Goal: Communication & Community: Answer question/provide support

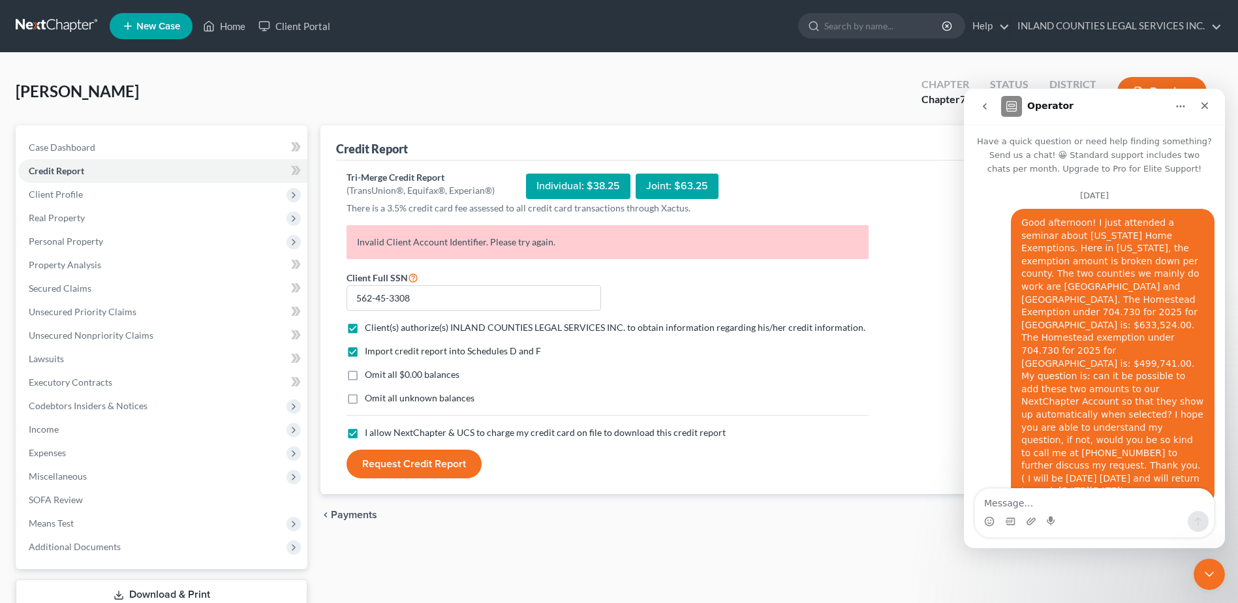
scroll to position [4017, 0]
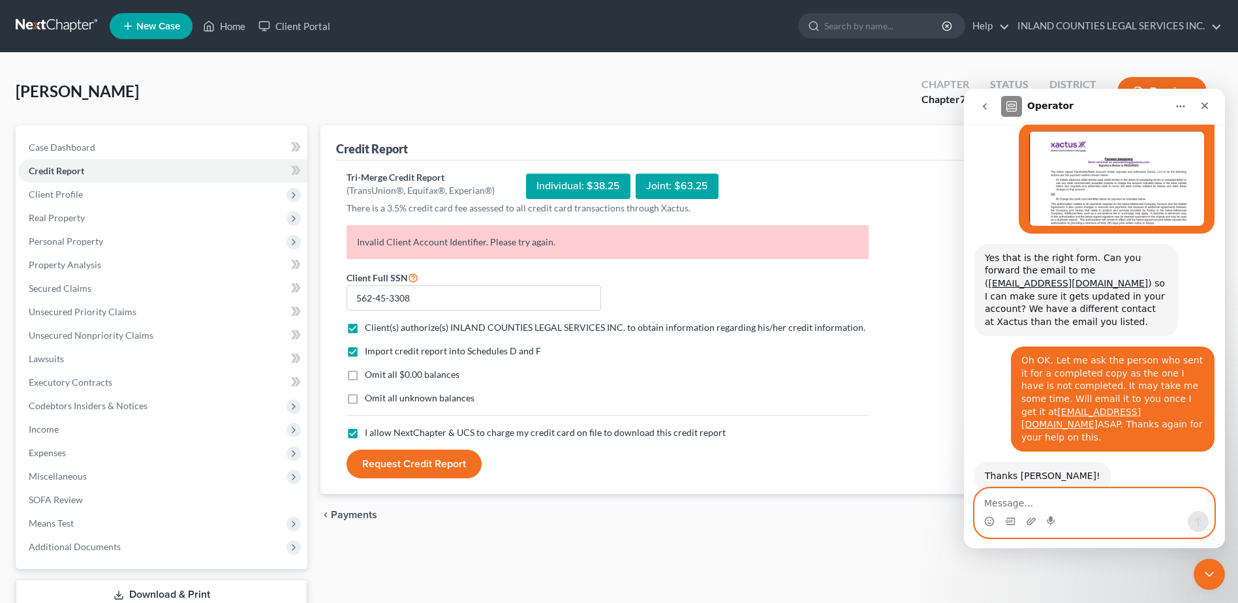
click at [997, 501] on textarea "Message…" at bounding box center [1094, 500] width 239 height 22
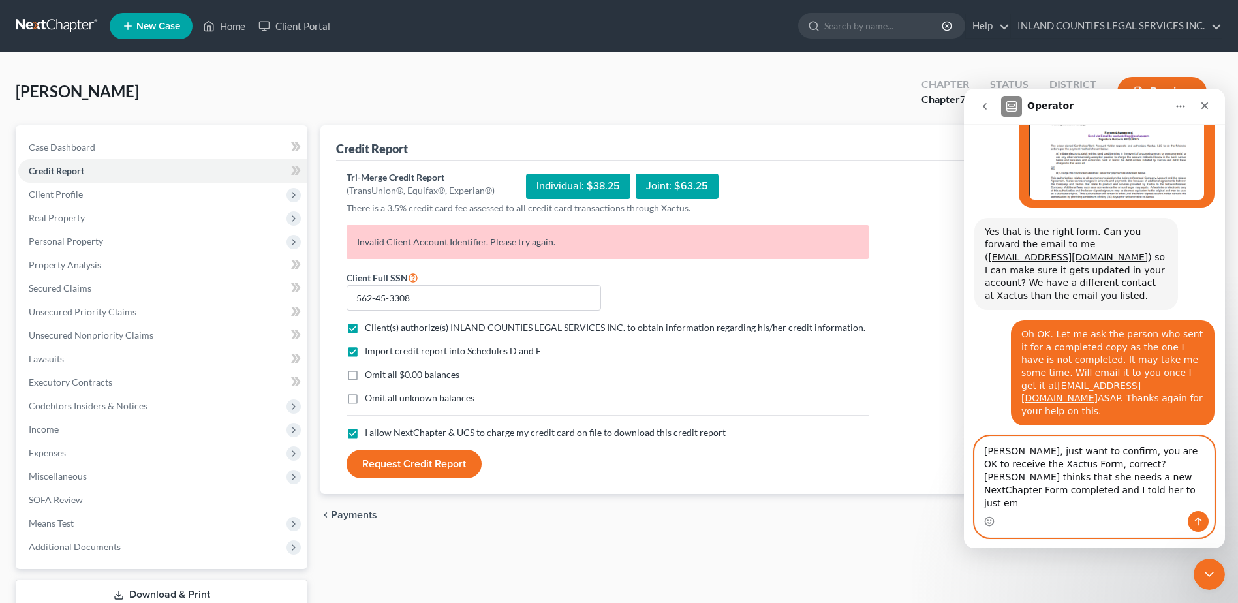
scroll to position [4056, 0]
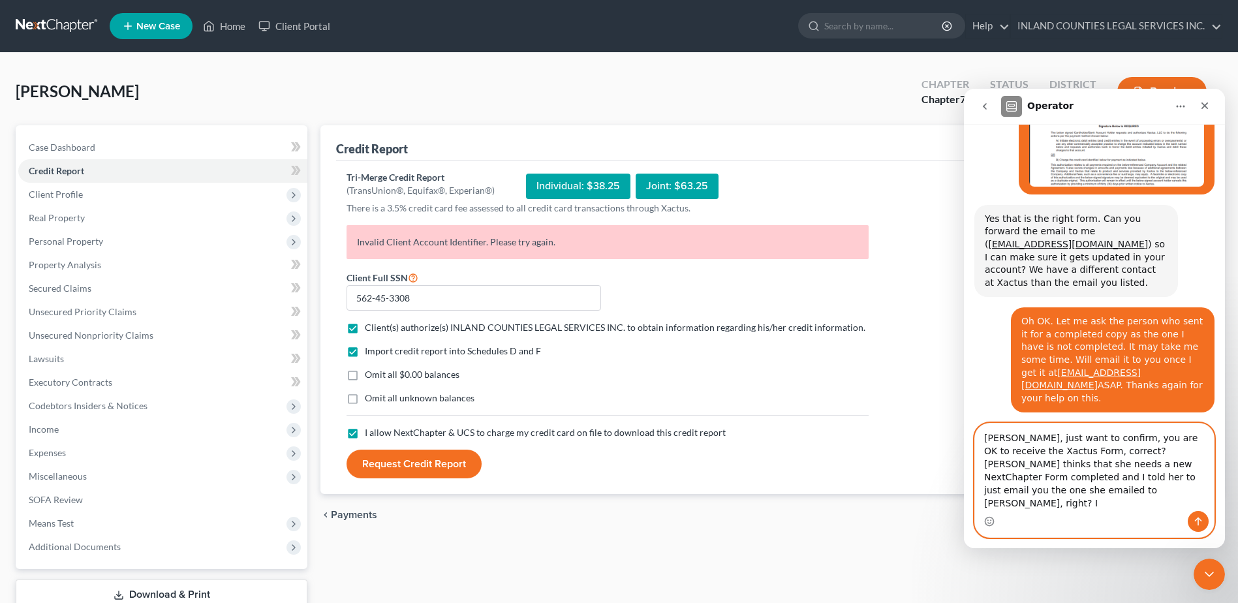
type textarea "[PERSON_NAME], just want to confirm, you are OK to receive the Xactus Form, cor…"
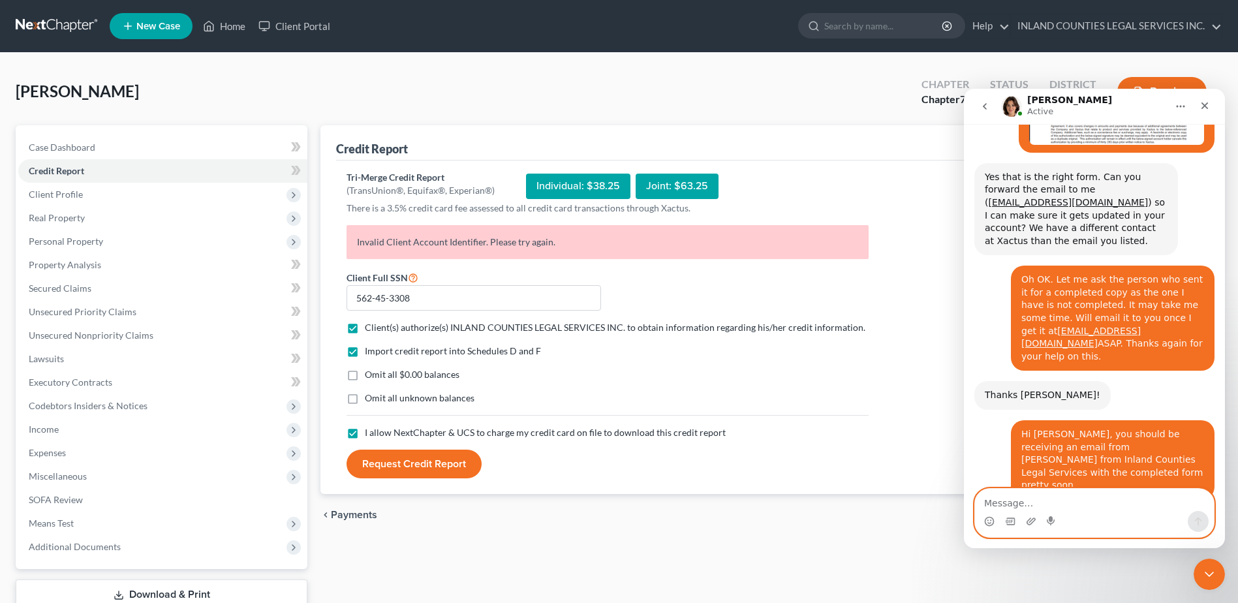
scroll to position [4150, 0]
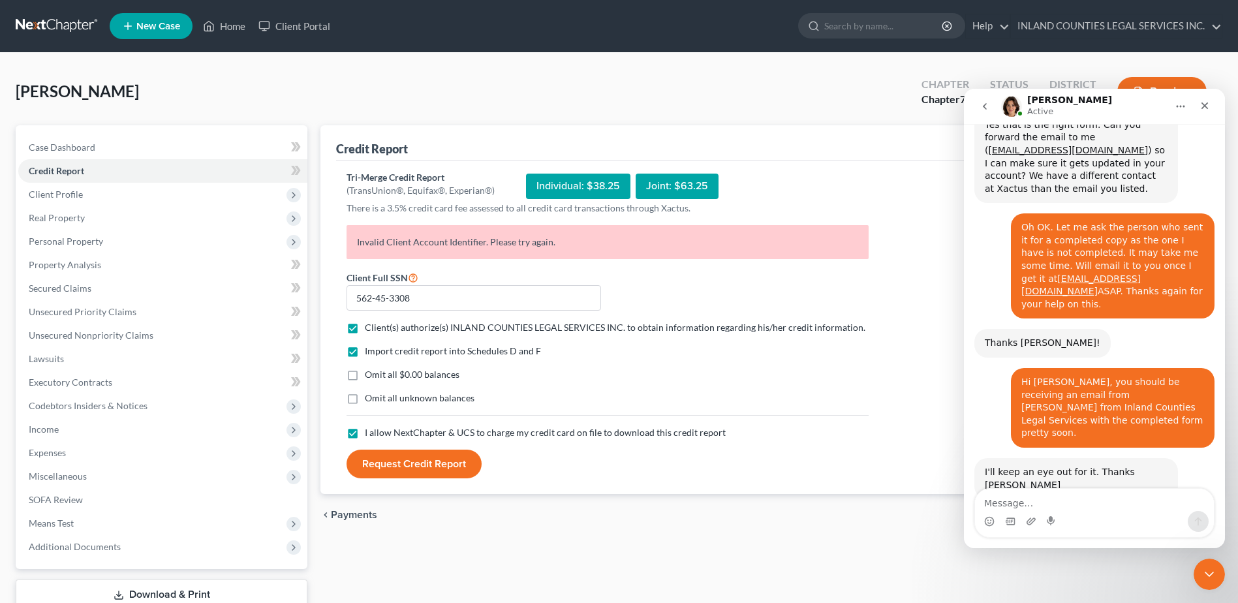
click at [1023, 511] on div "Intercom messenger" at bounding box center [1094, 521] width 239 height 21
click at [1004, 497] on textarea "Message…" at bounding box center [1094, 500] width 239 height 22
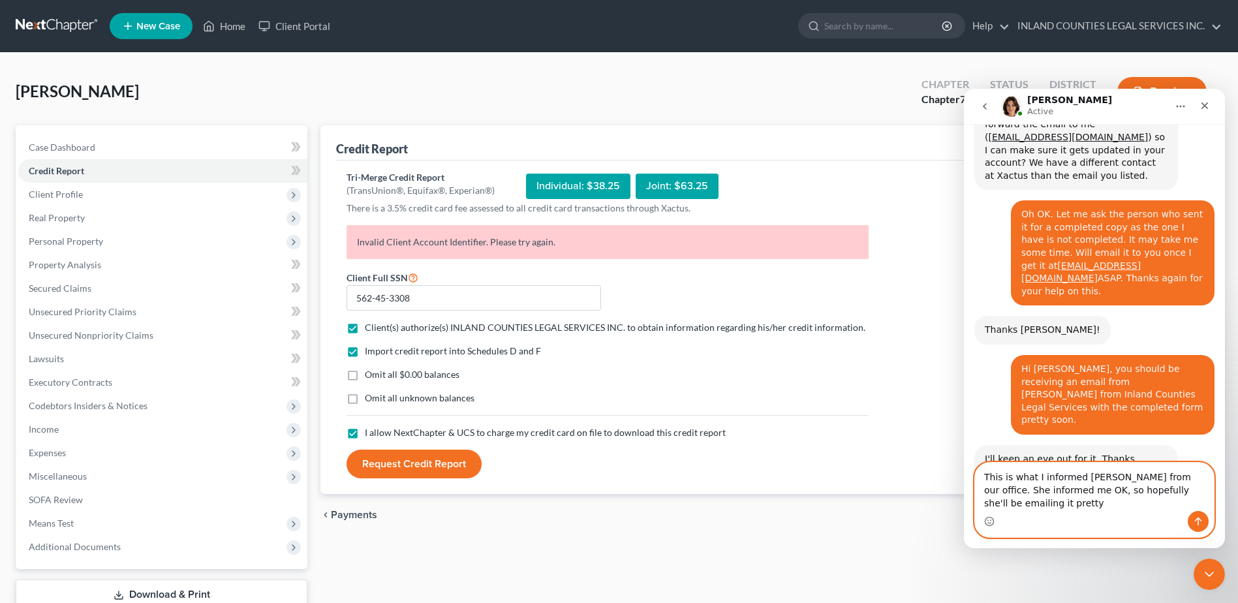
scroll to position [4176, 0]
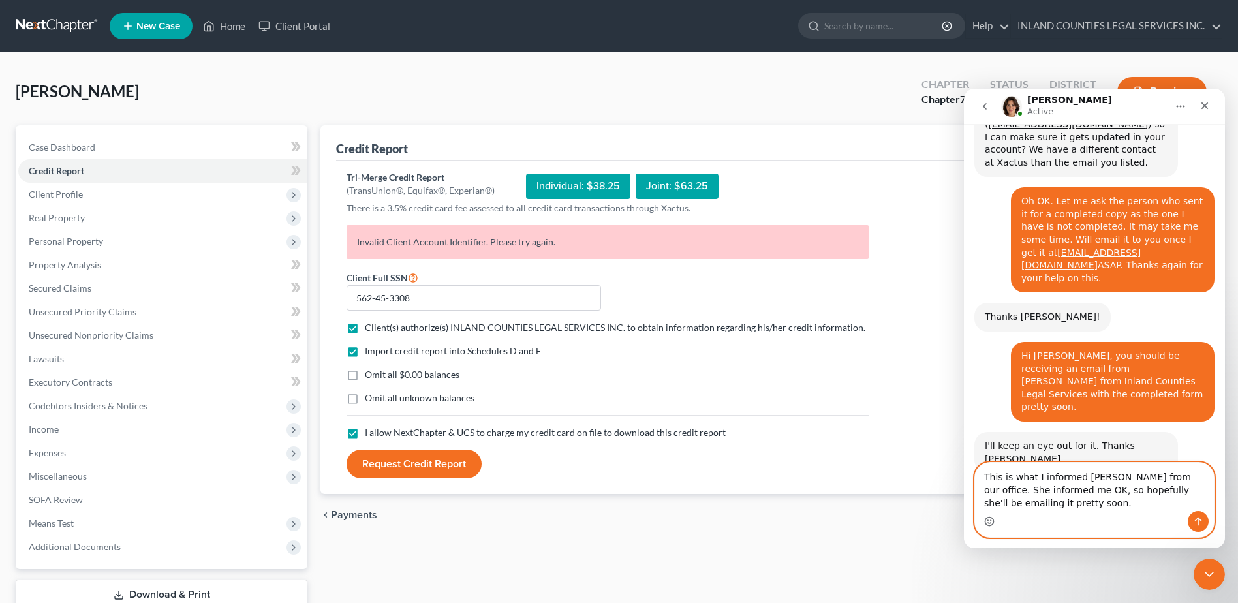
type textarea "This is what I informed [PERSON_NAME] from our office. She informed me OK, so h…"
click at [993, 522] on icon "Emoji picker" at bounding box center [989, 521] width 10 height 10
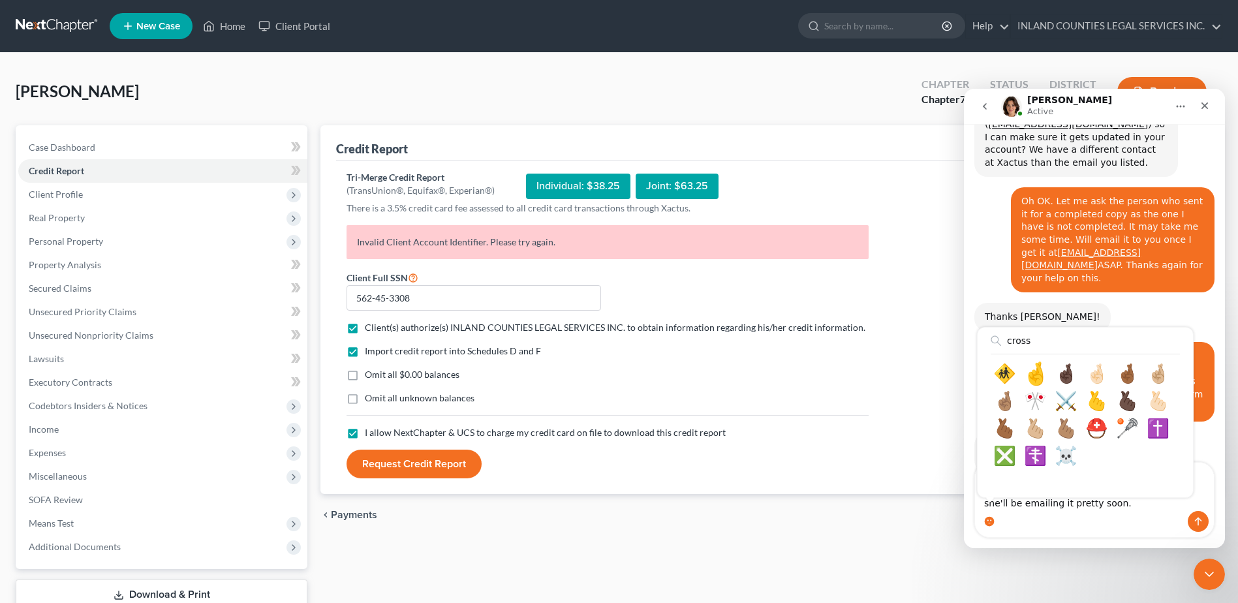
type input "cross"
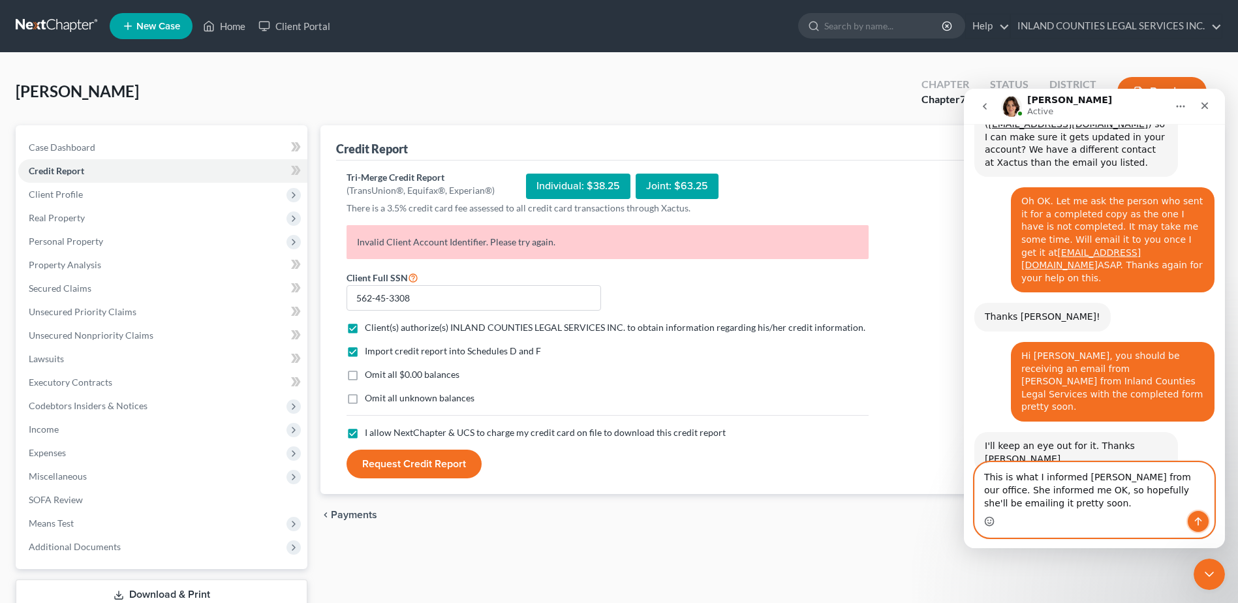
click at [1200, 513] on button "Send a message…" at bounding box center [1198, 521] width 21 height 21
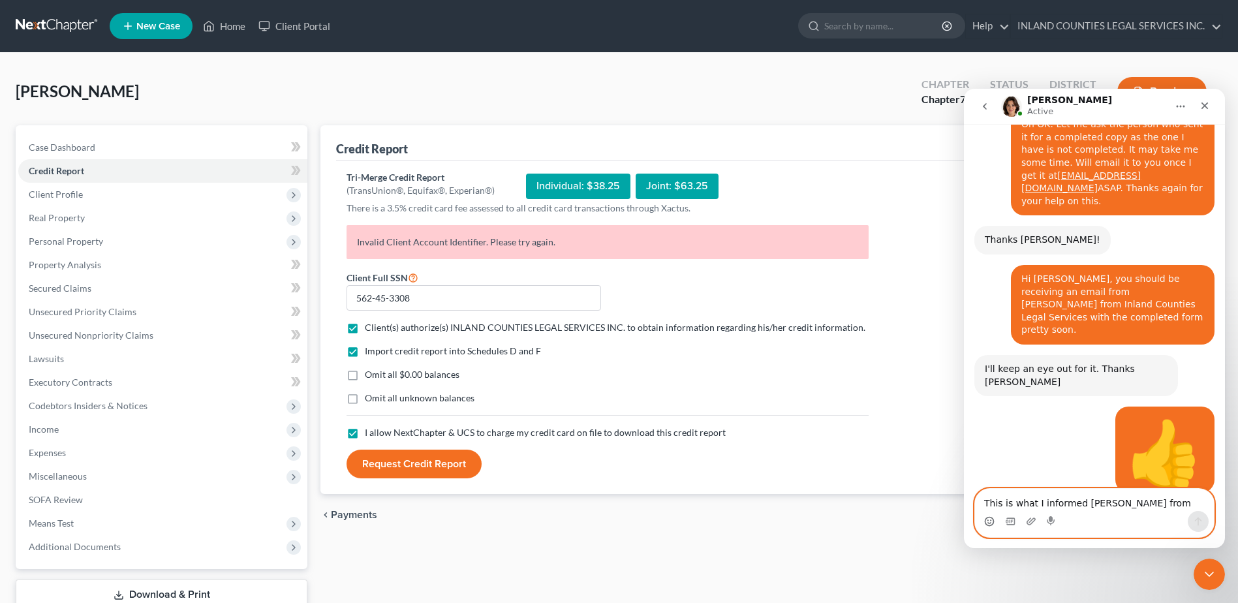
scroll to position [4254, 0]
click at [992, 503] on textarea "This is what I informed [PERSON_NAME] from our office. She informed me OK, so h…" at bounding box center [1094, 500] width 239 height 22
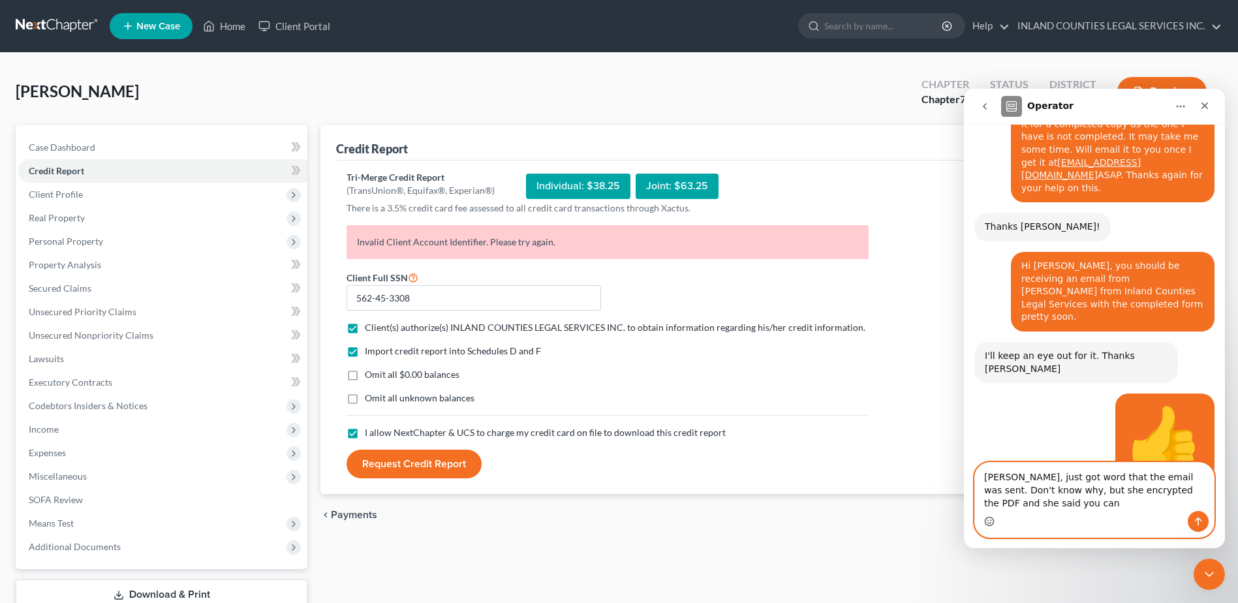
scroll to position [4280, 0]
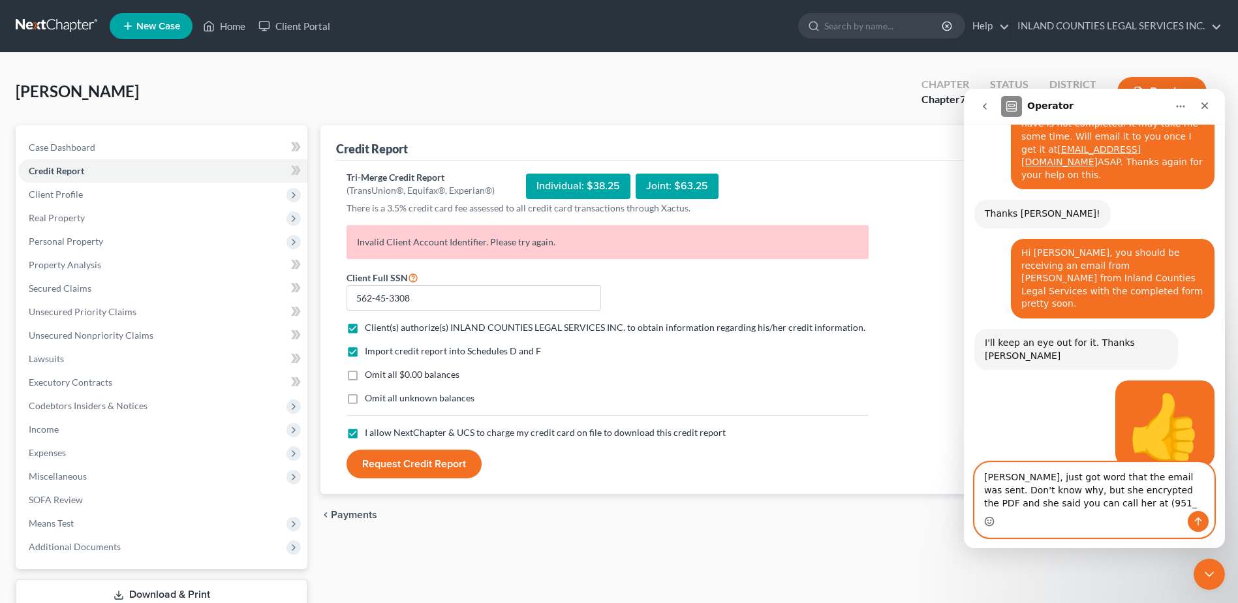
click at [1073, 509] on textarea "[PERSON_NAME], just got word that the email was sent. Don't know why, but she e…" at bounding box center [1094, 487] width 239 height 48
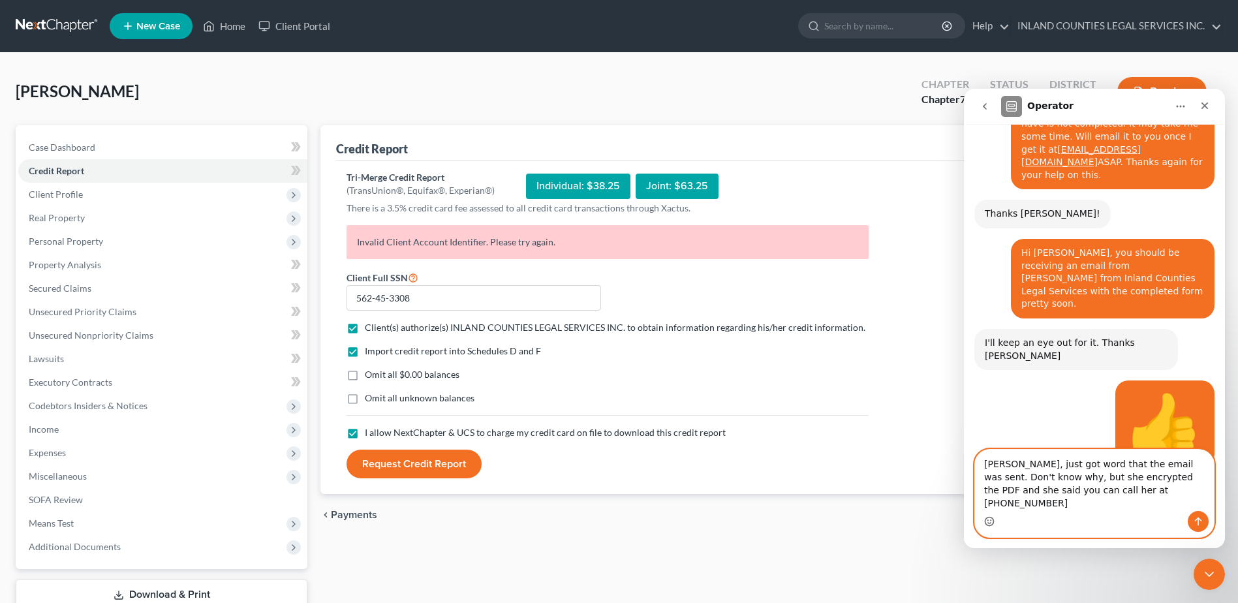
click at [1109, 505] on textarea "[PERSON_NAME], just got word that the email was sent. Don't know why, but she e…" at bounding box center [1094, 480] width 239 height 61
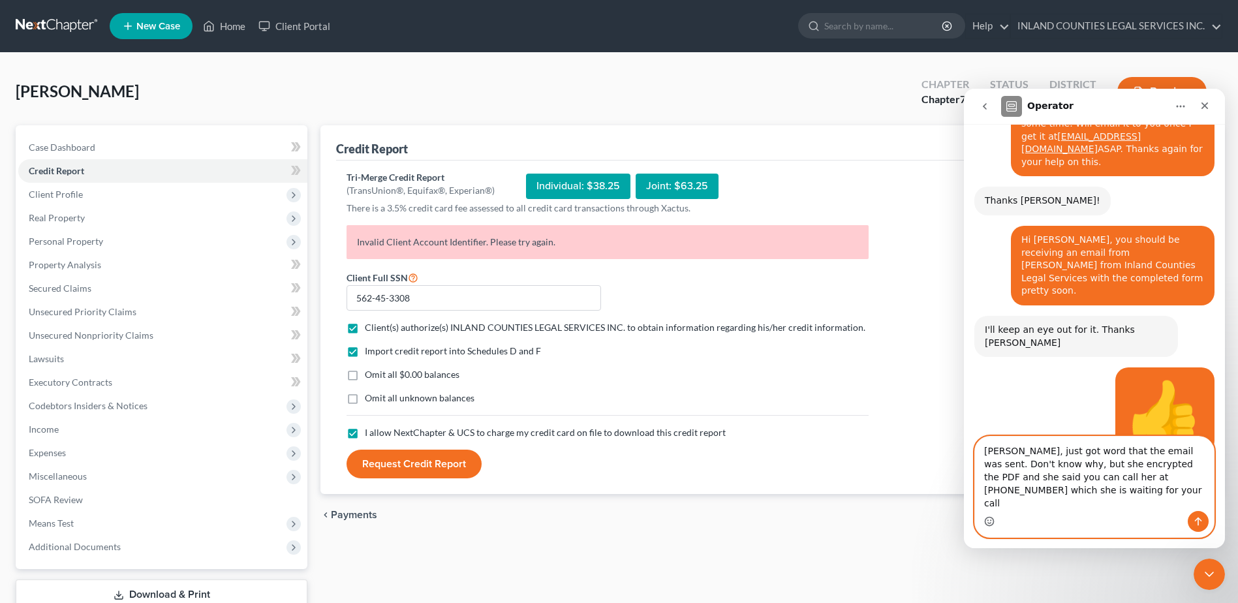
type textarea "[PERSON_NAME], just got word that the email was sent. Don't know why, but she e…"
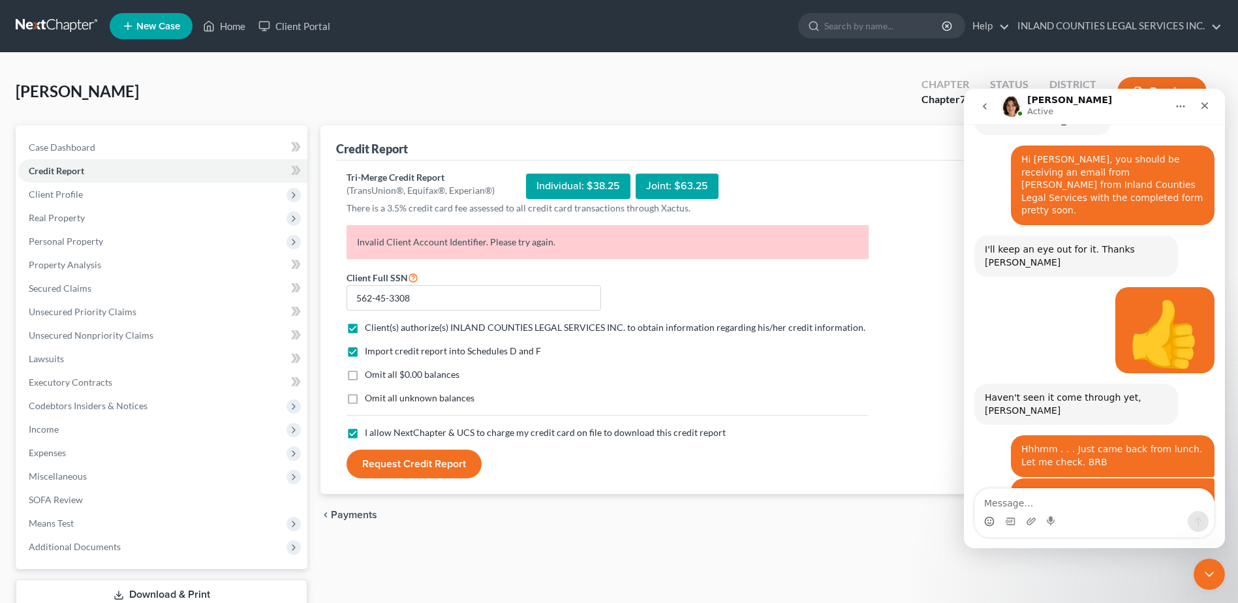
scroll to position [4370, 0]
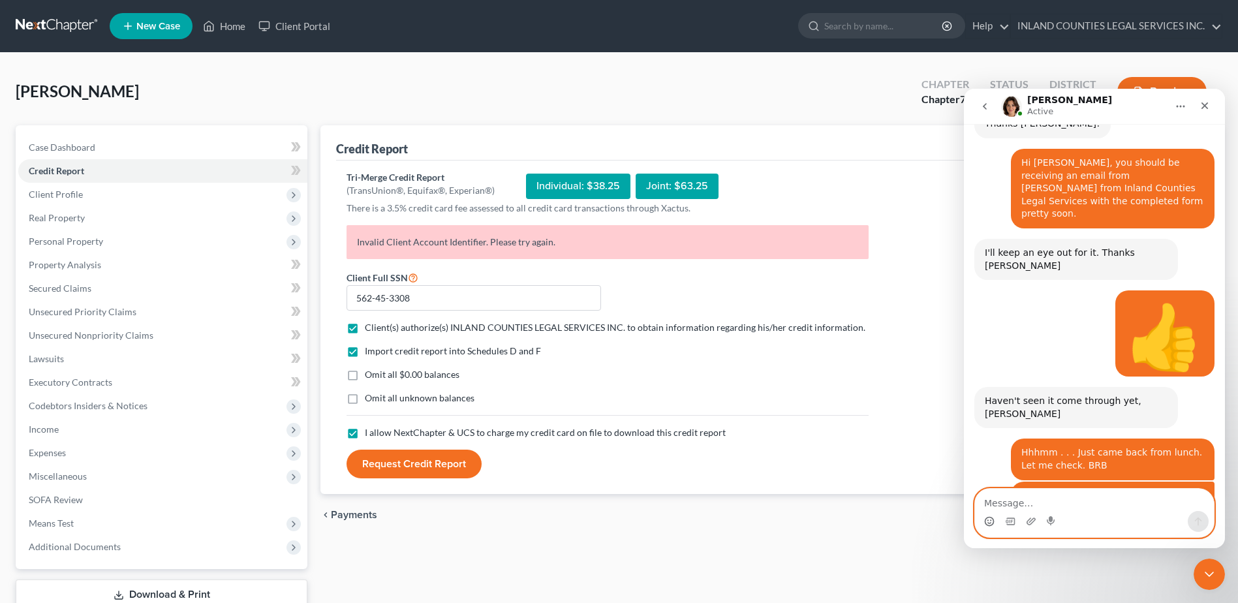
click at [1026, 509] on textarea "Message…" at bounding box center [1094, 500] width 239 height 22
type textarea "S"
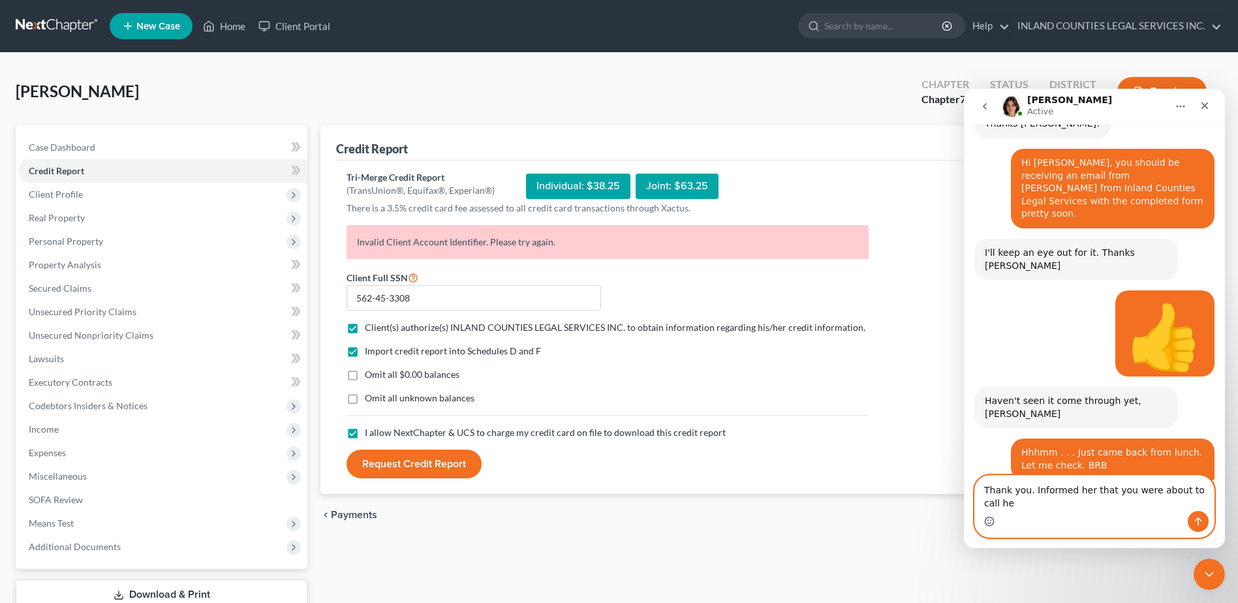
type textarea "Thank you. Informed her that you were about to call her"
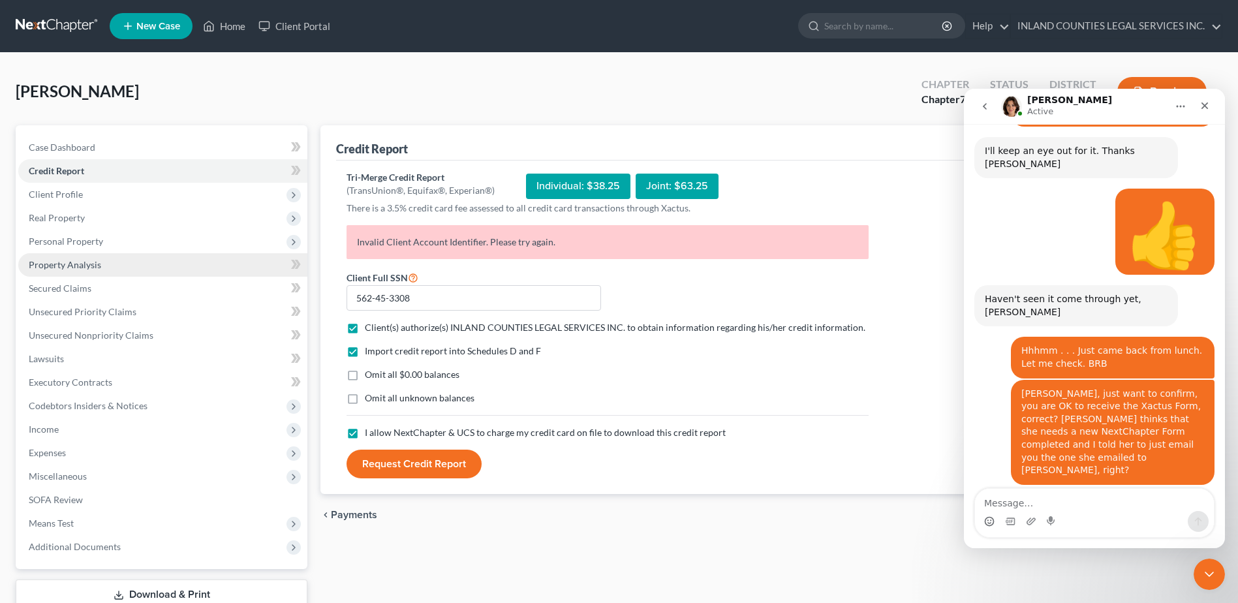
scroll to position [4486, 0]
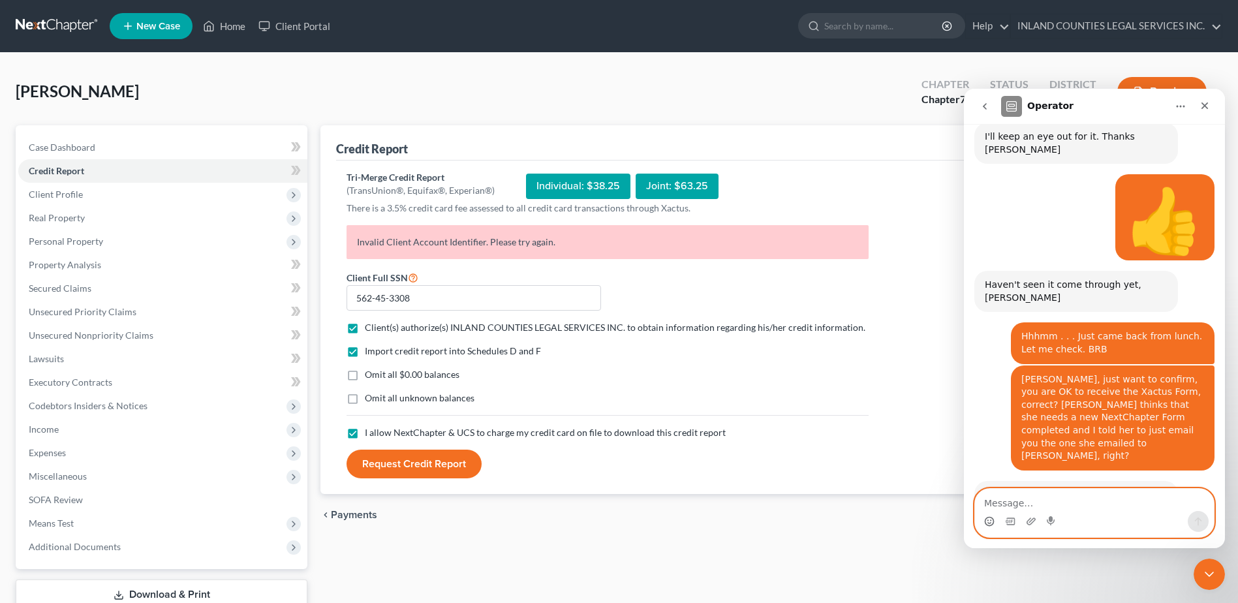
click at [991, 502] on textarea "Message…" at bounding box center [1094, 500] width 239 height 22
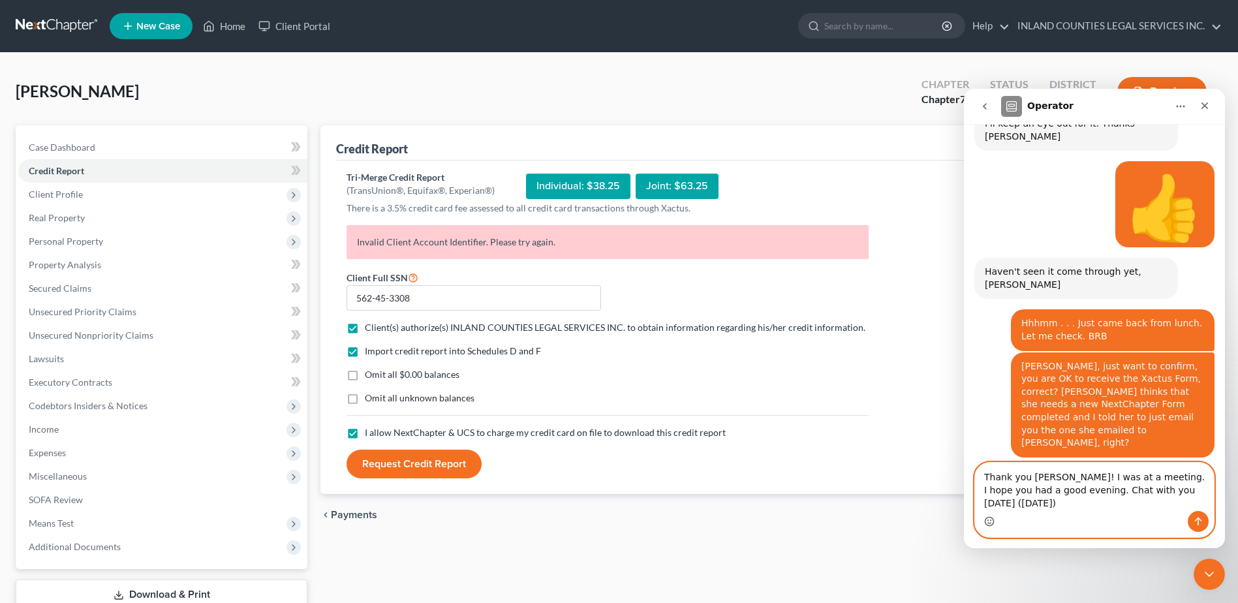
type textarea "Thank you [PERSON_NAME]! I was at a meeting. I hope you had a good evening. Cha…"
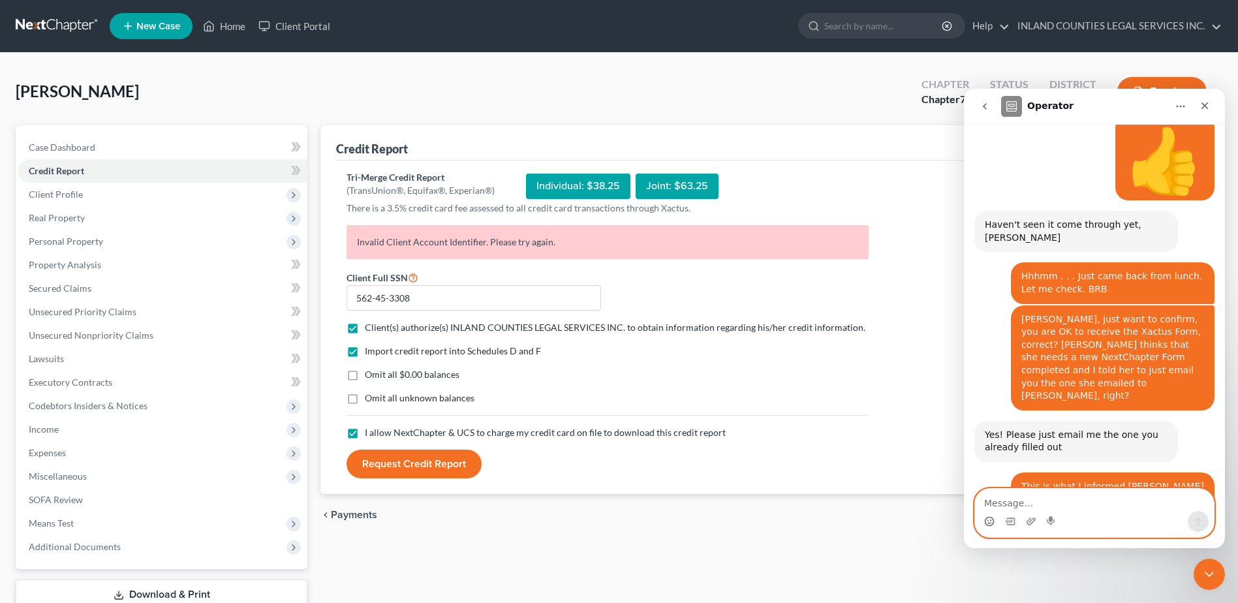
scroll to position [4551, 0]
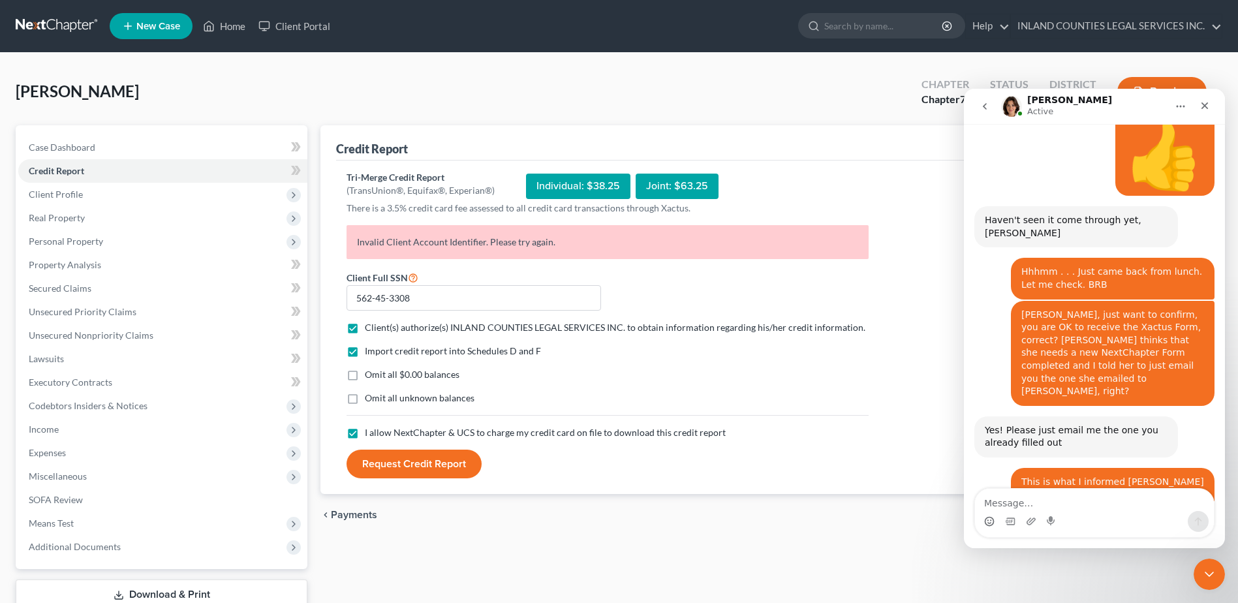
drag, startPoint x: 606, startPoint y: 521, endPoint x: 633, endPoint y: 510, distance: 29.3
click at [608, 521] on div "chevron_left Payments Filing Information chevron_right" at bounding box center [772, 515] width 902 height 42
